Goal: Information Seeking & Learning: Check status

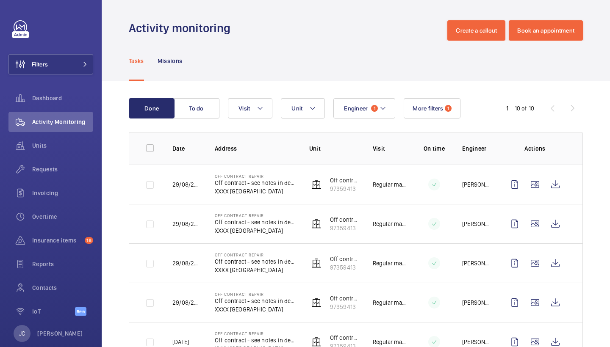
scroll to position [1, 0]
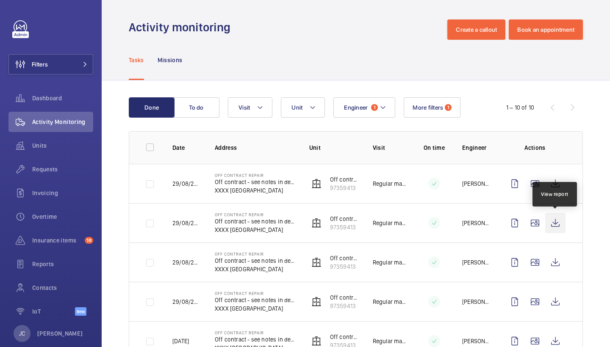
click at [556, 217] on wm-front-icon-button at bounding box center [555, 223] width 20 height 20
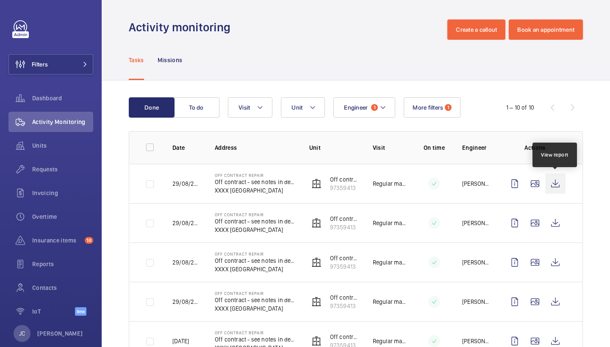
click at [554, 190] on wm-front-icon-button at bounding box center [555, 184] width 20 height 20
click at [557, 274] on td at bounding box center [537, 262] width 92 height 39
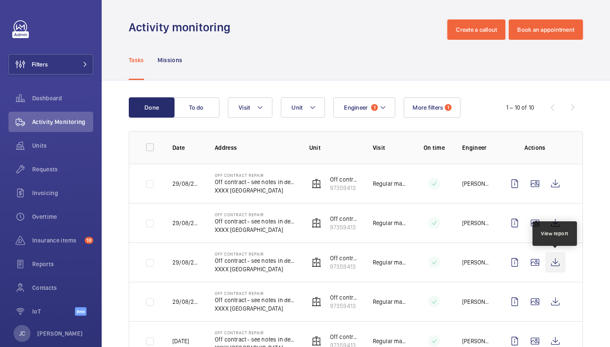
click at [556, 269] on wm-front-icon-button at bounding box center [555, 263] width 20 height 20
click at [561, 262] on wm-front-icon-button at bounding box center [555, 263] width 20 height 20
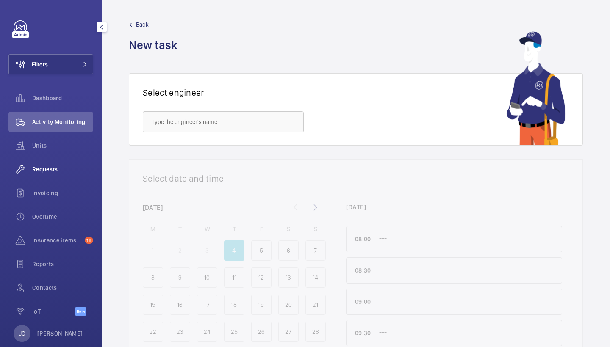
click at [74, 174] on div "Requests" at bounding box center [50, 169] width 85 height 20
click at [91, 64] on button "Filters" at bounding box center [50, 64] width 85 height 20
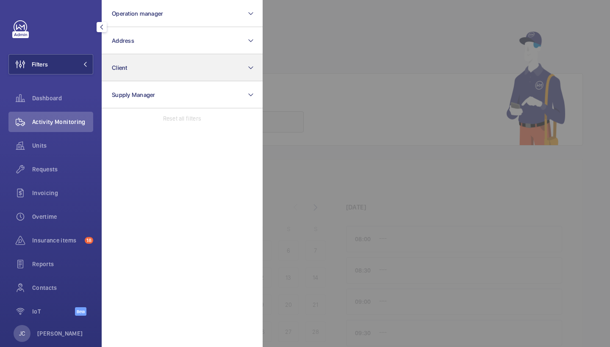
click at [155, 54] on button "Client" at bounding box center [182, 67] width 161 height 27
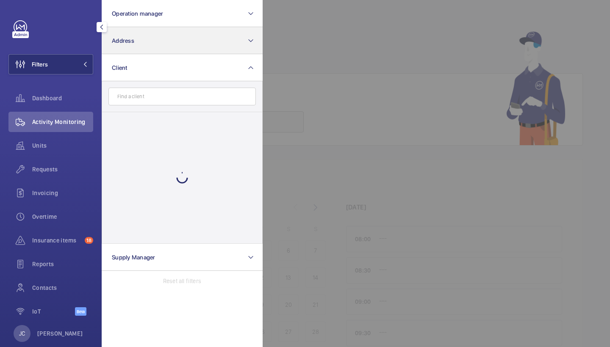
click at [161, 33] on button "Address" at bounding box center [182, 40] width 161 height 27
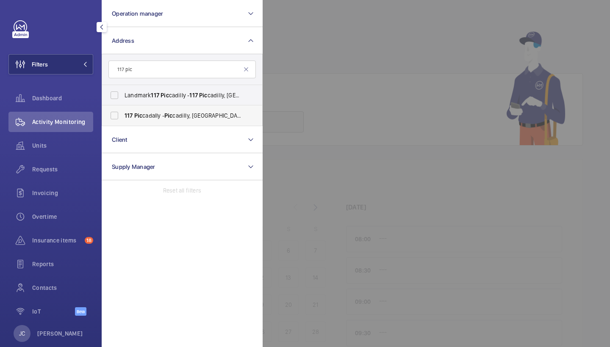
type input "117 pic"
click at [173, 118] on span "Pic" at bounding box center [168, 115] width 8 height 7
click at [123, 118] on input "117 Pic cadally - Pic cadilly, LONDON W1J 7JU" at bounding box center [114, 115] width 17 height 17
checkbox input "true"
click at [186, 99] on span "Landmark 117 Pic cadilly - 117 Pic cadilly, LONDON W1J 7JU" at bounding box center [183, 95] width 117 height 8
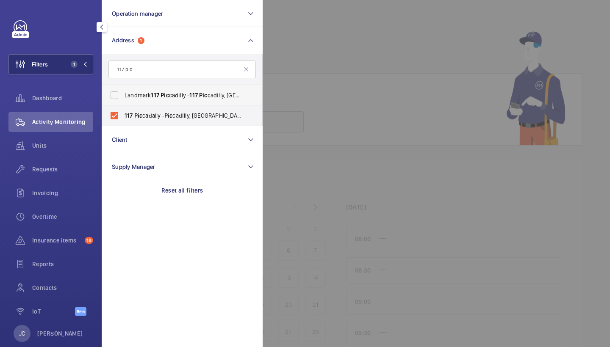
click at [123, 99] on input "Landmark 117 Pic cadilly - 117 Pic cadilly, LONDON W1J 7JU" at bounding box center [114, 95] width 17 height 17
checkbox input "true"
click at [58, 129] on div "Activity Monitoring" at bounding box center [50, 122] width 85 height 20
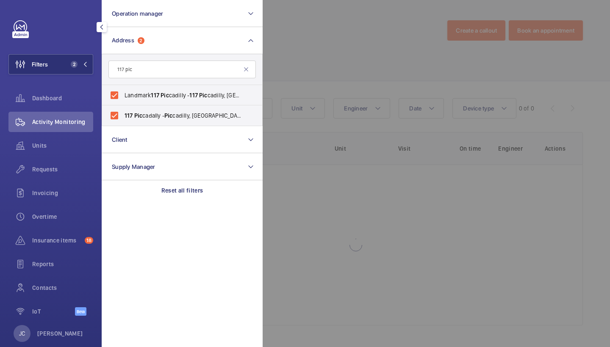
click at [344, 79] on div at bounding box center [568, 173] width 610 height 347
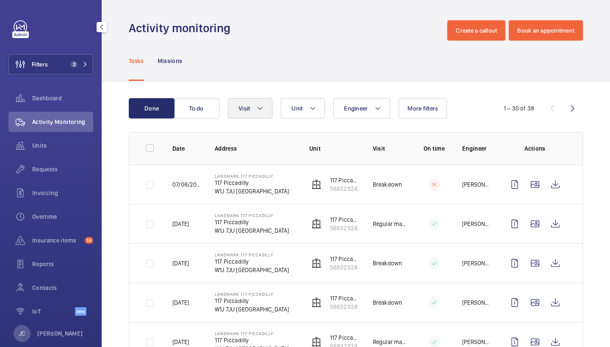
click at [247, 117] on button "Visit" at bounding box center [250, 108] width 44 height 20
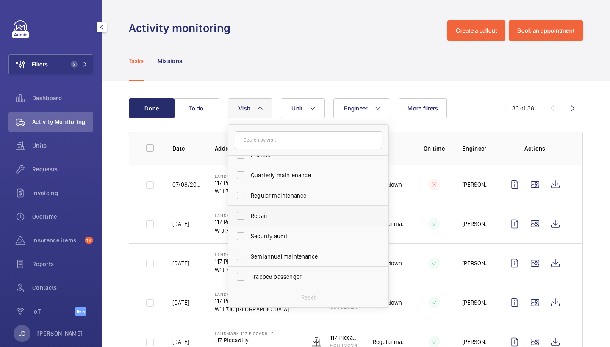
scroll to position [133, 0]
click at [278, 218] on span "Repair" at bounding box center [309, 216] width 117 height 8
click at [249, 218] on input "Repair" at bounding box center [240, 216] width 17 height 17
checkbox input "true"
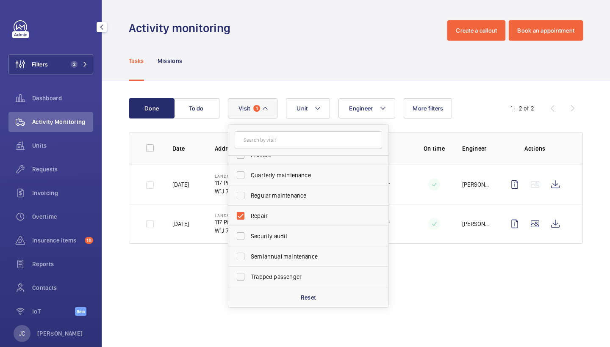
click at [280, 38] on div "Activity monitoring Create a callout Book an appointment" at bounding box center [356, 30] width 454 height 20
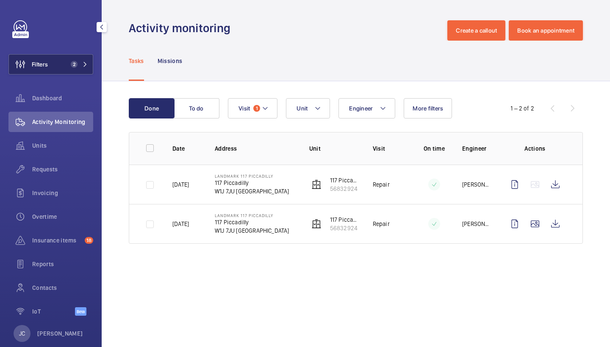
click at [82, 63] on span "2" at bounding box center [77, 64] width 20 height 7
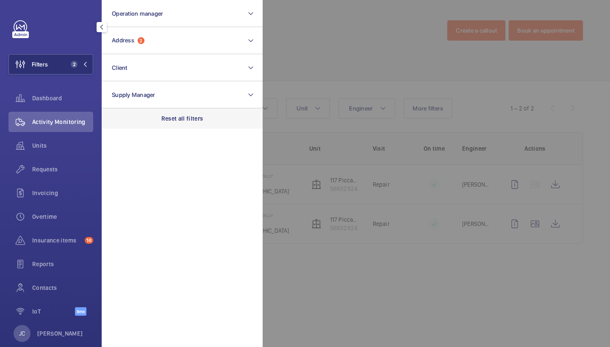
click at [183, 118] on p "Reset all filters" at bounding box center [182, 118] width 42 height 8
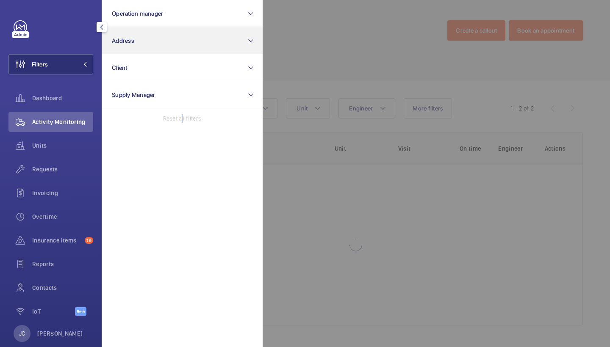
click at [175, 39] on button "Address" at bounding box center [182, 40] width 161 height 27
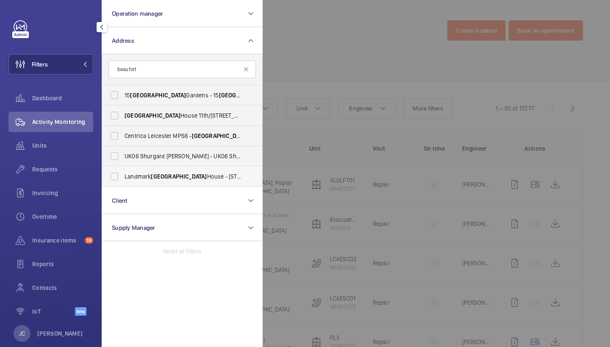
type input "beaufort"
click at [178, 177] on span "Landmark Beaufort House - 15 St Botolph St, LONDON EC3A 7BB" at bounding box center [183, 176] width 117 height 8
click at [123, 177] on input "Landmark Beaufort House - 15 St Botolph St, LONDON EC3A 7BB" at bounding box center [114, 176] width 17 height 17
checkbox input "true"
click at [346, 56] on div at bounding box center [568, 173] width 610 height 347
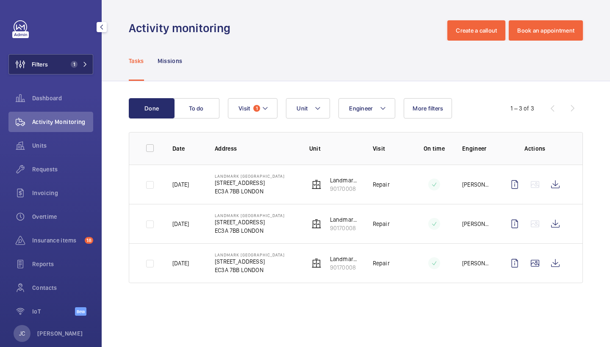
click at [85, 59] on button "Filters 1" at bounding box center [50, 64] width 85 height 20
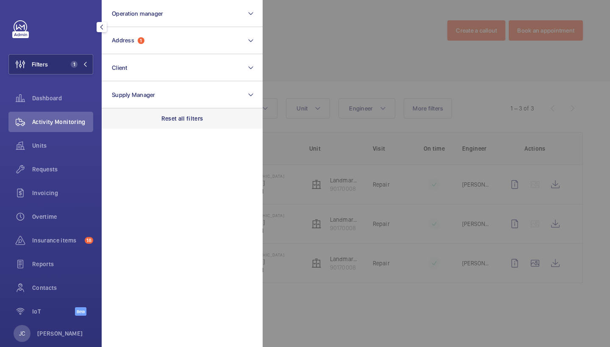
click at [169, 117] on p "Reset all filters" at bounding box center [182, 118] width 42 height 8
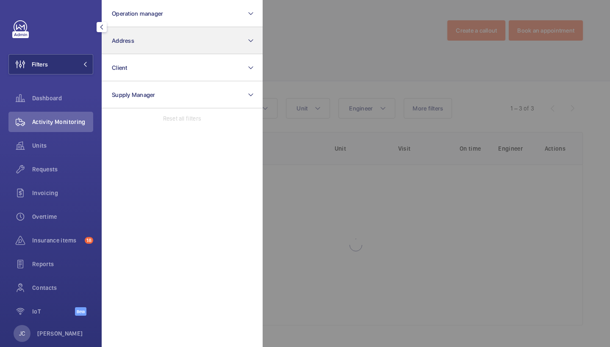
click at [169, 44] on button "Address" at bounding box center [182, 40] width 161 height 27
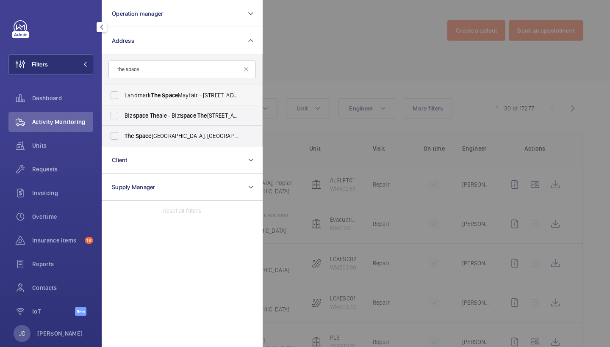
type input "the space"
click at [178, 94] on span "Space" at bounding box center [170, 95] width 16 height 7
click at [123, 94] on input "Landmark The Space Mayfair - 49 Grosvenor St, LONDON W1K 3HP" at bounding box center [114, 95] width 17 height 17
checkbox input "true"
click at [379, 51] on div at bounding box center [568, 173] width 610 height 347
